Goal: Transaction & Acquisition: Purchase product/service

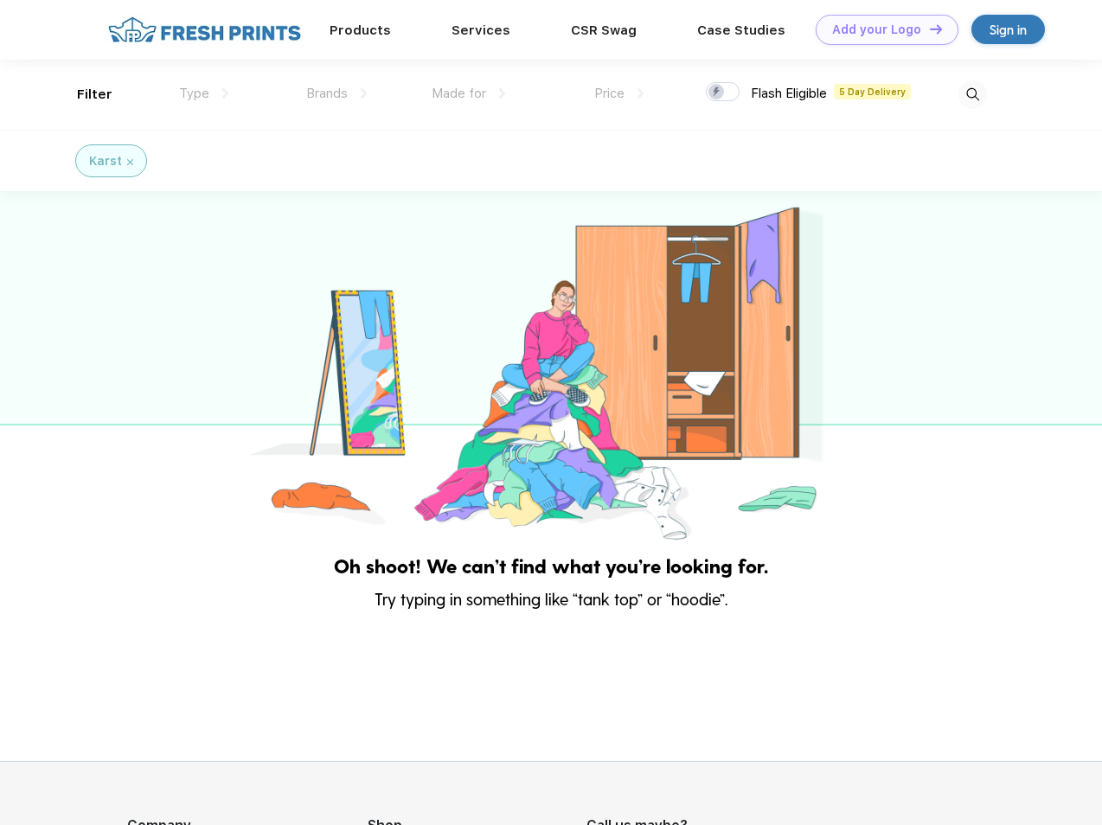
scroll to position [1, 0]
click at [881, 29] on link "Add your Logo Design Tool" at bounding box center [887, 30] width 143 height 30
click at [0, 0] on div "Design Tool" at bounding box center [0, 0] width 0 height 0
click at [928, 29] on link "Add your Logo Design Tool" at bounding box center [887, 30] width 143 height 30
click at [83, 94] on div "Filter" at bounding box center [94, 95] width 35 height 20
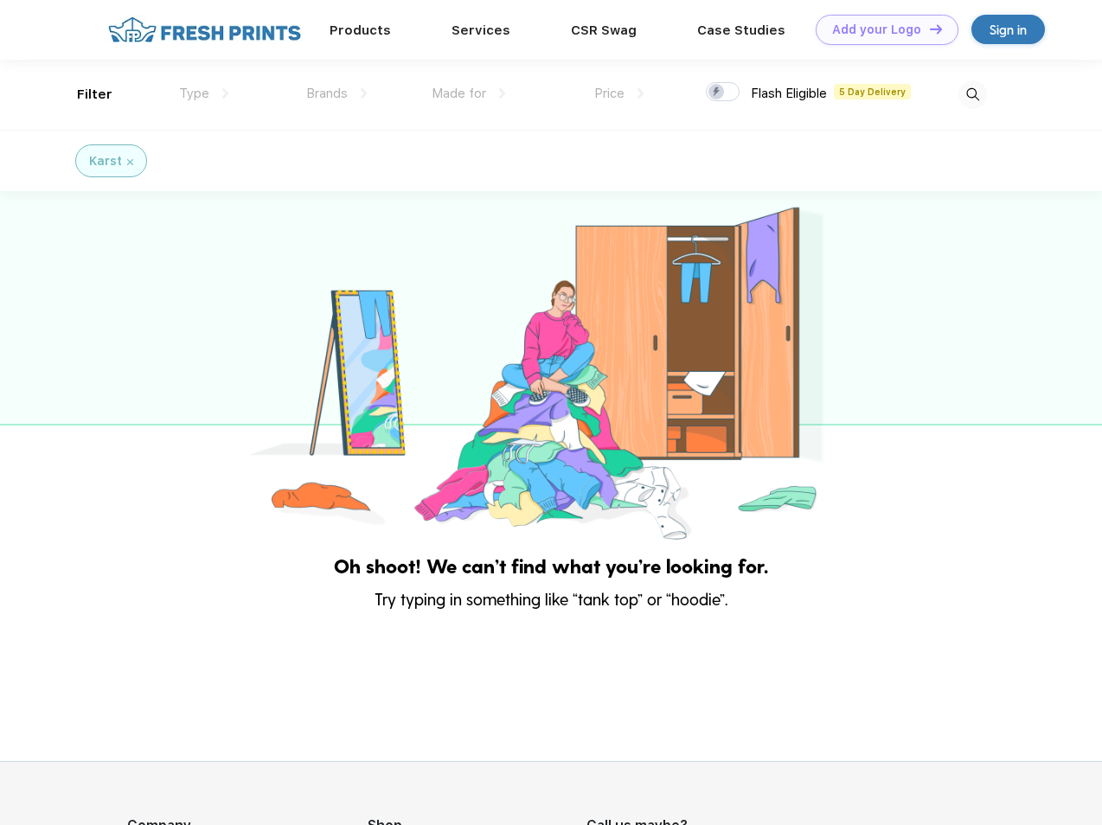
click at [204, 93] on span "Type" at bounding box center [194, 94] width 30 height 16
click at [337, 93] on span "Brands" at bounding box center [327, 94] width 42 height 16
click at [469, 93] on span "Made for" at bounding box center [459, 94] width 55 height 16
click at [619, 93] on span "Price" at bounding box center [609, 94] width 30 height 16
click at [723, 93] on div at bounding box center [723, 91] width 34 height 19
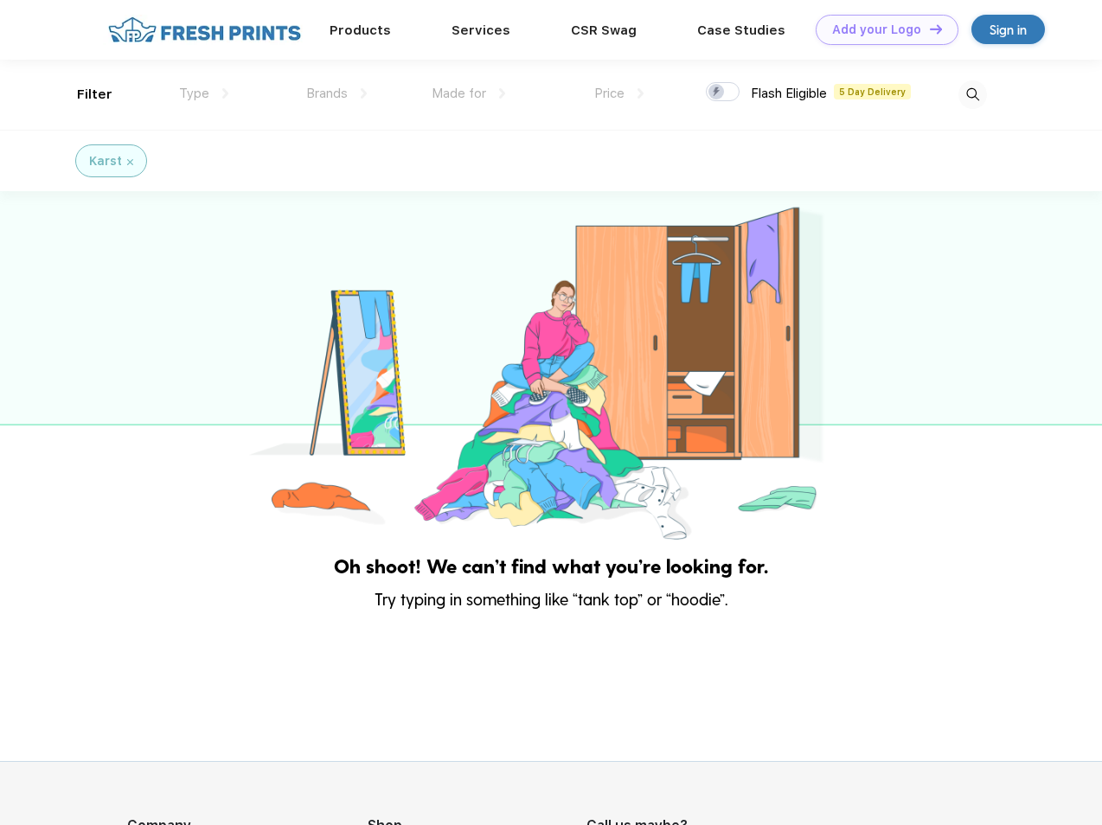
click at [717, 93] on input "checkbox" at bounding box center [711, 86] width 11 height 11
click at [972, 94] on img at bounding box center [973, 94] width 29 height 29
